Goal: Task Accomplishment & Management: Complete application form

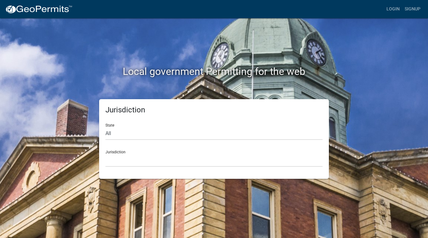
click at [417, 51] on div "Local government Permitting for the web Jurisdiction State All [US_STATE] [US_S…" at bounding box center [214, 119] width 428 height 238
click at [398, 10] on link "Login" at bounding box center [393, 9] width 18 height 12
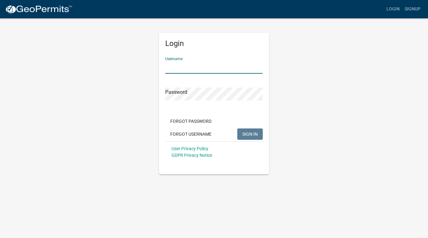
click at [194, 62] on input "Username" at bounding box center [214, 67] width 98 height 13
click at [412, 11] on link "Signup" at bounding box center [412, 9] width 21 height 12
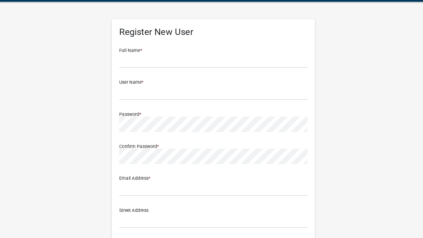
click at [378, 25] on div "Register New User Full Name * User Name * Password * Confirm Password * Email A…" at bounding box center [211, 186] width 359 height 337
click at [156, 71] on input "text" at bounding box center [211, 67] width 157 height 13
type input "j"
type input "[PERSON_NAME]"
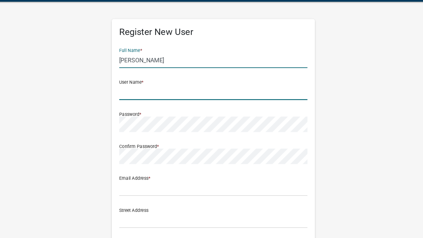
click at [162, 94] on input "text" at bounding box center [211, 94] width 157 height 13
type input "[PERSON_NAME]"
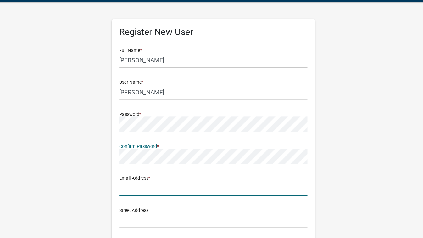
click at [148, 175] on input "text" at bounding box center [211, 174] width 157 height 13
type input "[EMAIL_ADDRESS][DOMAIN_NAME]"
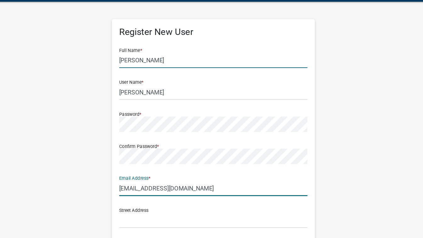
click at [150, 65] on input "[PERSON_NAME]" at bounding box center [211, 67] width 157 height 13
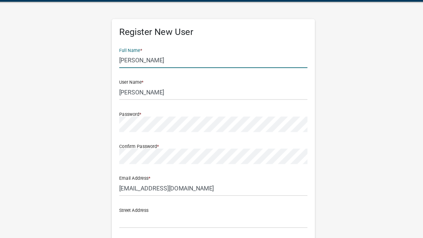
type input "[PERSON_NAME]"
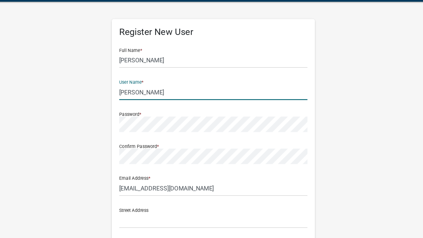
click at [154, 94] on input "[PERSON_NAME]" at bounding box center [211, 94] width 157 height 13
type input "N"
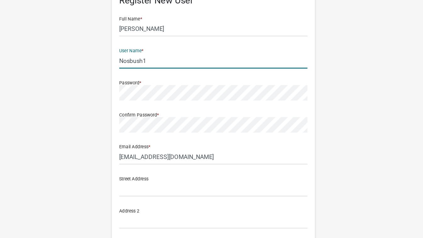
type input "Nosbush1"
click at [144, 197] on input "text" at bounding box center [211, 196] width 157 height 13
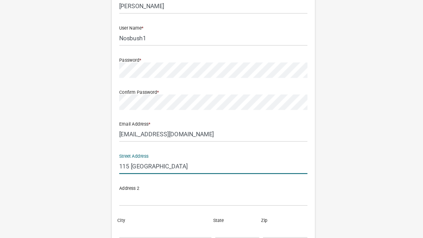
scroll to position [30, 0]
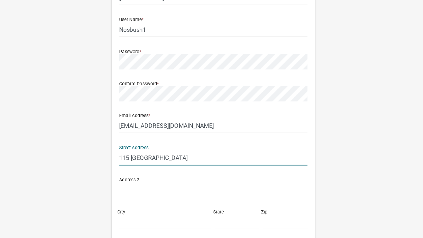
type input "115 [GEOGRAPHIC_DATA]"
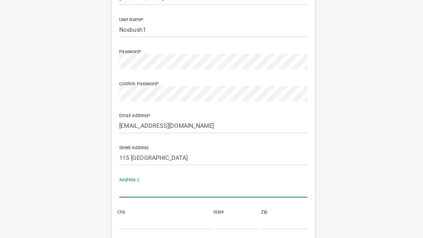
click at [164, 194] on input "text" at bounding box center [211, 197] width 157 height 13
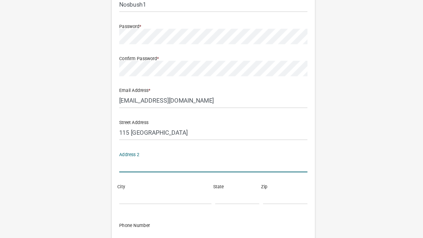
scroll to position [57, 0]
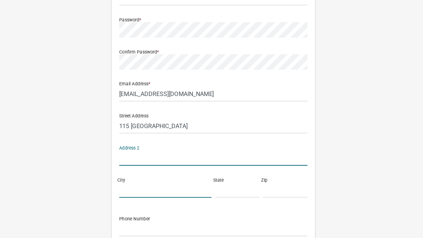
click at [163, 194] on input "City" at bounding box center [171, 197] width 77 height 13
type input "[GEOGRAPHIC_DATA]"
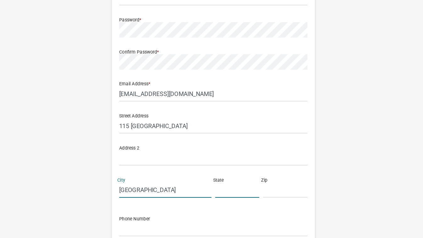
click at [218, 200] on input "text" at bounding box center [231, 197] width 37 height 13
type input "MN"
click at [262, 199] on input "text" at bounding box center [271, 197] width 37 height 13
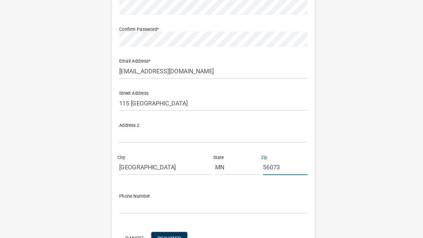
scroll to position [83, 0]
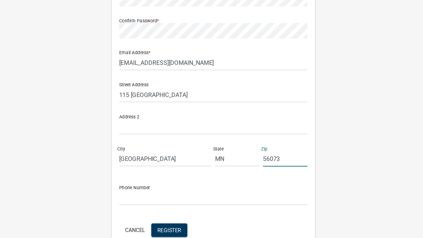
type input "56073"
click at [145, 203] on input "text" at bounding box center [211, 204] width 157 height 13
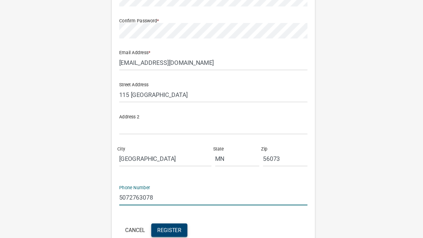
type input "5072763078"
click at [168, 229] on span "Register" at bounding box center [175, 231] width 20 height 5
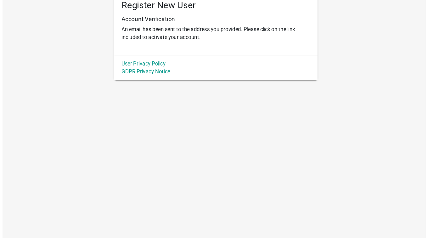
scroll to position [0, 0]
click at [337, 151] on body "Internet Explorer does NOT work with GeoPermits. Get a new browser for more sec…" at bounding box center [214, 119] width 428 height 238
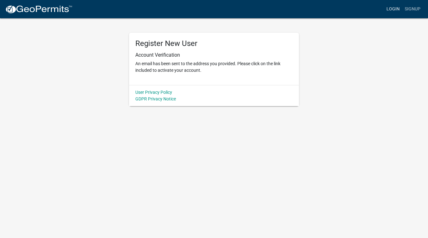
click at [393, 12] on link "Login" at bounding box center [393, 9] width 18 height 12
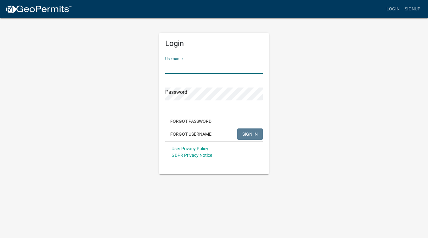
click at [178, 66] on input "Username" at bounding box center [214, 67] width 98 height 13
type input "nosbush1"
click at [248, 132] on span "SIGN IN" at bounding box center [249, 133] width 15 height 5
